Goal: Information Seeking & Learning: Learn about a topic

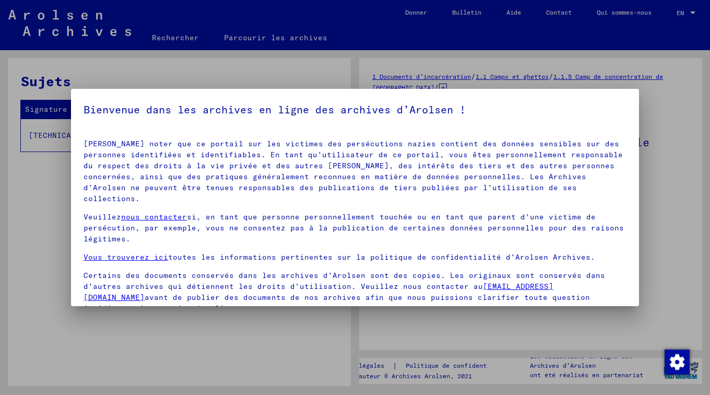
scroll to position [91, 0]
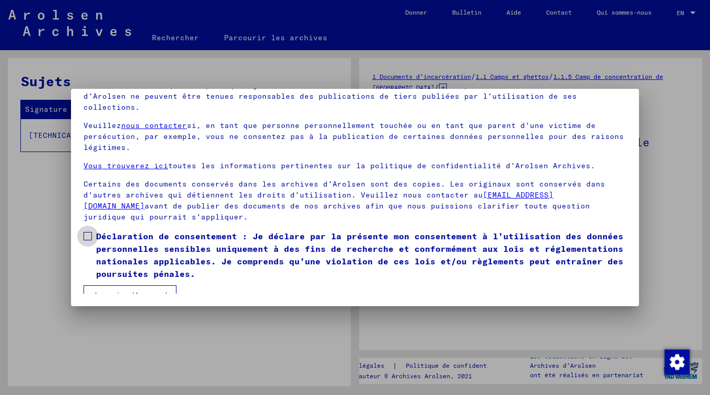
click at [86, 232] on span at bounding box center [88, 236] width 8 height 8
click at [116, 285] on button "Je suis d’accord" at bounding box center [130, 295] width 93 height 20
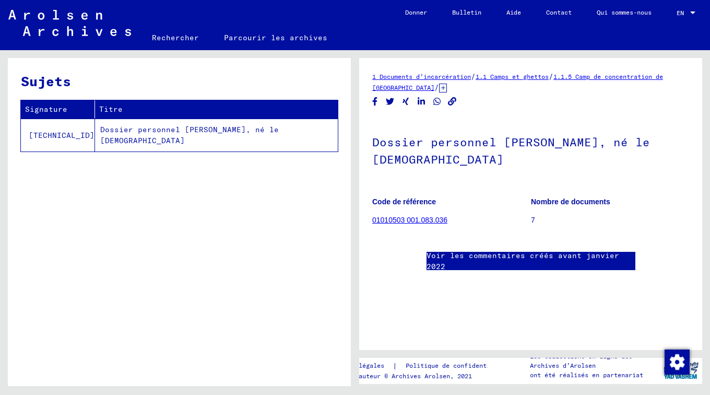
scroll to position [0, 0]
click at [449, 86] on link "1.1.5 Camp de concentration de [GEOGRAPHIC_DATA]" at bounding box center [517, 82] width 291 height 19
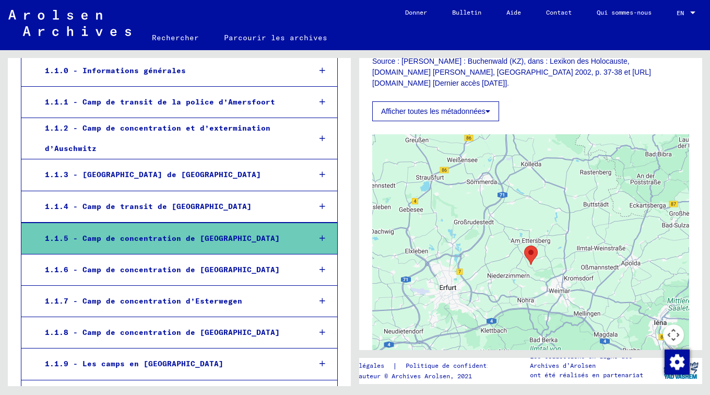
scroll to position [709, 0]
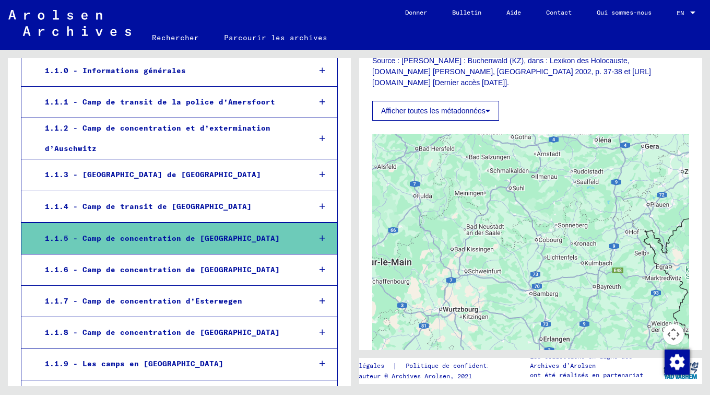
drag, startPoint x: 535, startPoint y: 266, endPoint x: 552, endPoint y: 192, distance: 76.1
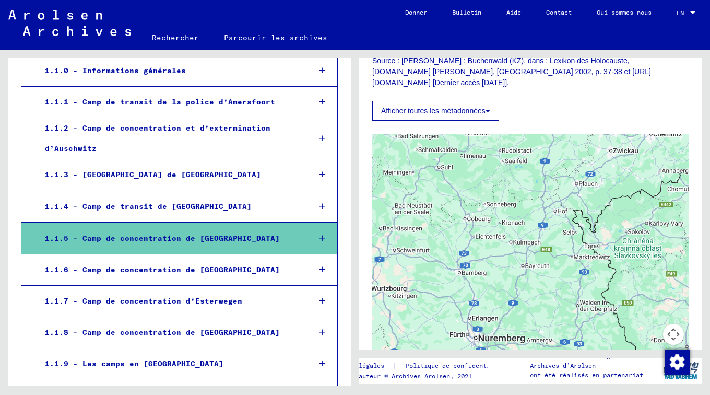
drag, startPoint x: 500, startPoint y: 299, endPoint x: 433, endPoint y: 276, distance: 70.3
click at [433, 276] on div at bounding box center [530, 264] width 317 height 261
